Goal: Download file/media

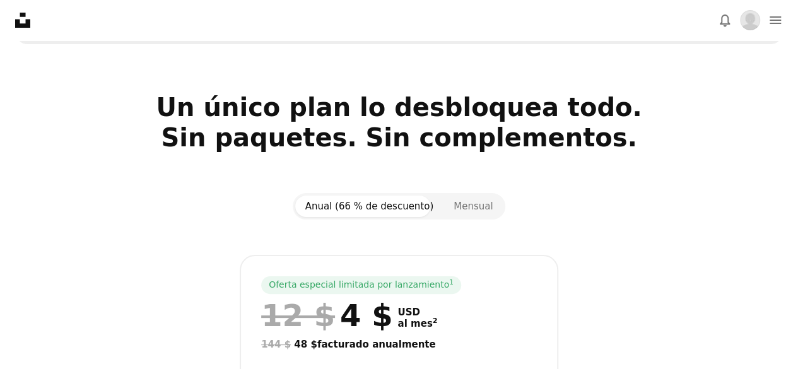
scroll to position [14, 0]
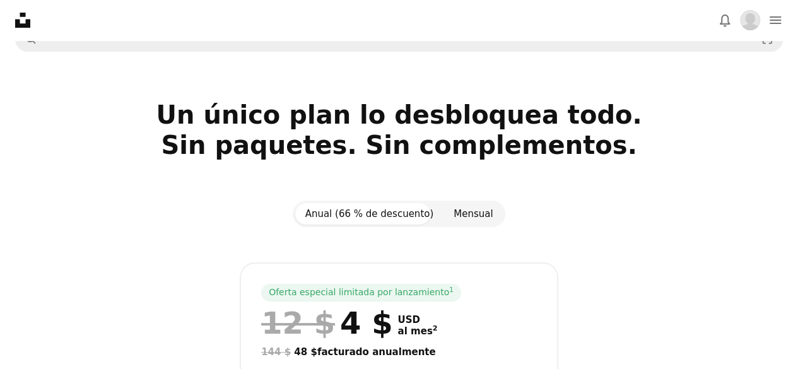
click at [463, 204] on button "Mensual" at bounding box center [472, 213] width 59 height 21
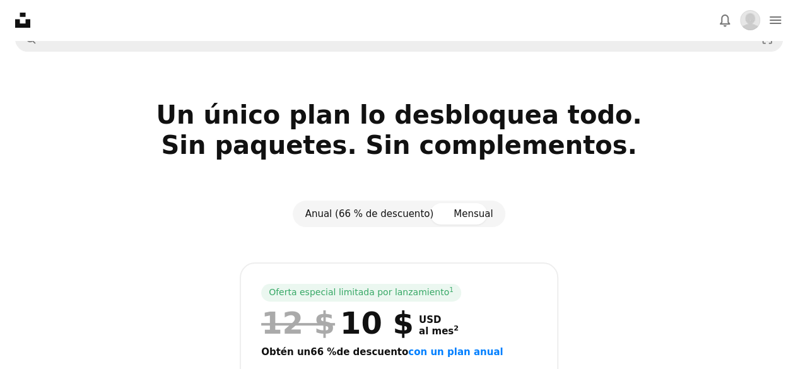
click at [399, 223] on button "Anual (66 % de descuento)" at bounding box center [369, 213] width 149 height 21
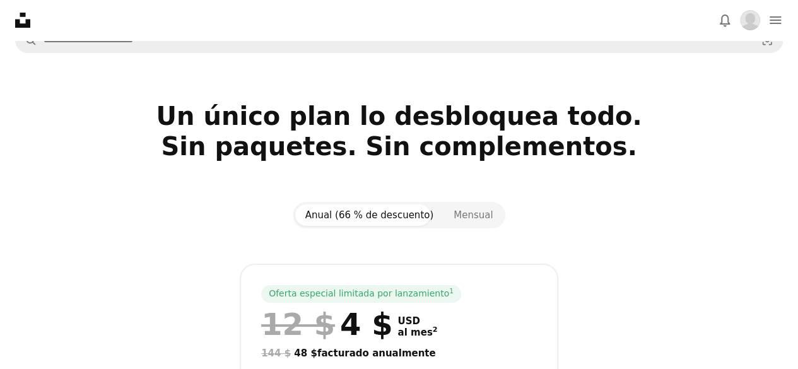
scroll to position [0, 0]
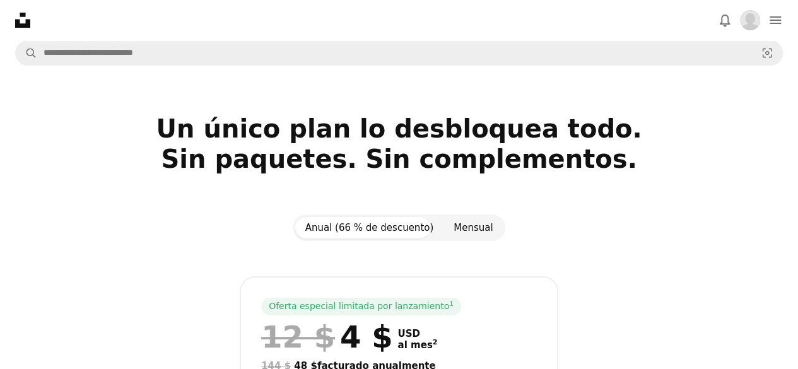
click at [464, 227] on button "Mensual" at bounding box center [472, 227] width 59 height 21
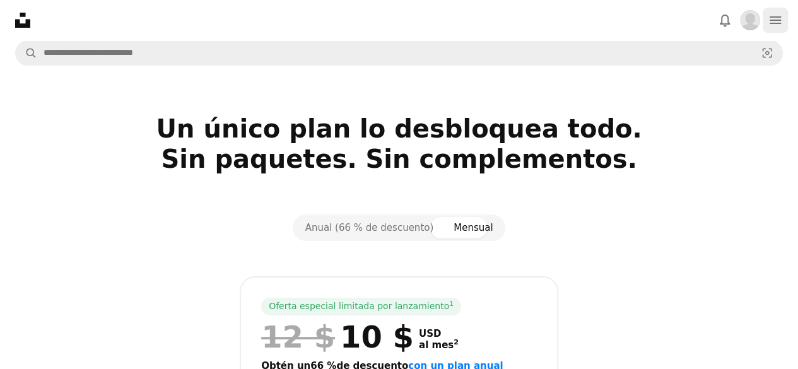
click at [779, 16] on icon "navigation menu" at bounding box center [775, 20] width 15 height 15
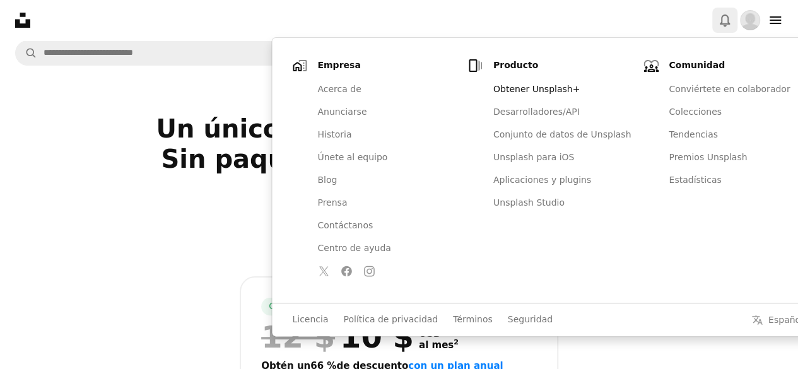
click at [735, 20] on button "Bell" at bounding box center [724, 20] width 25 height 25
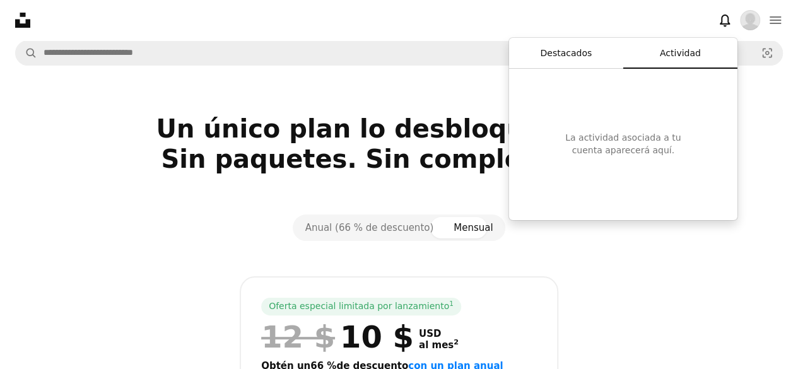
click at [589, 56] on button "Destacados" at bounding box center [566, 53] width 114 height 30
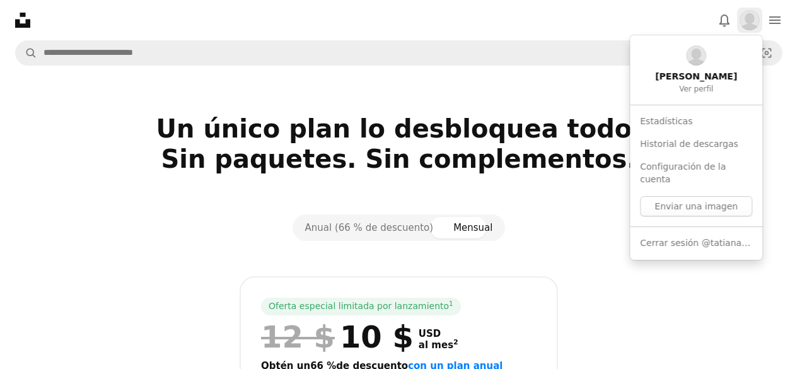
click at [754, 18] on img "Perfil" at bounding box center [750, 20] width 20 height 20
click at [704, 170] on link "Configuración de la cuenta" at bounding box center [696, 173] width 122 height 35
